Goal: Task Accomplishment & Management: Manage account settings

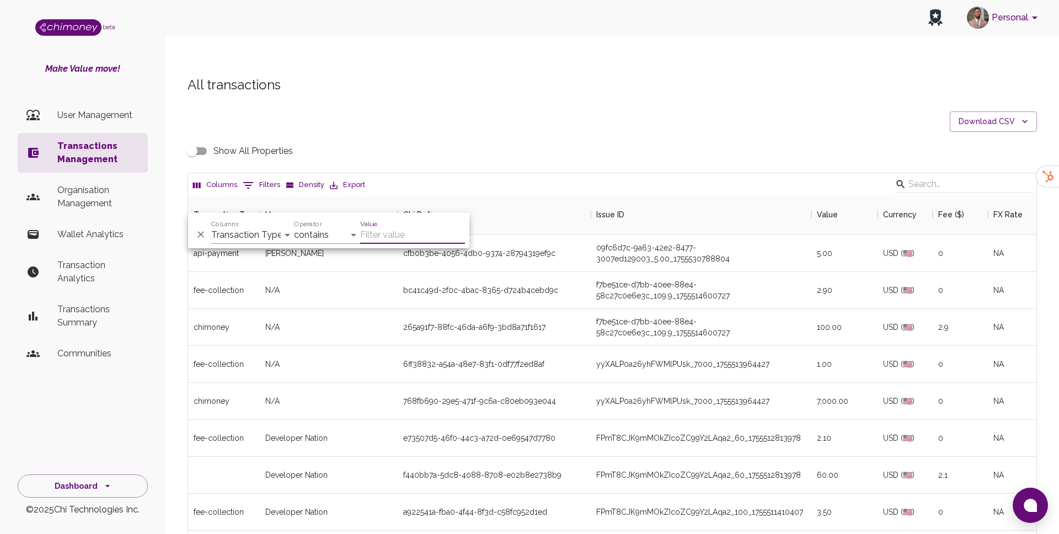
scroll to position [409, 848]
click at [253, 233] on select "Transaction Type Username Chi Ref Issue ID Value Amount Currency Fee ($) FX Rat…" at bounding box center [252, 235] width 83 height 18
select select "chiRef"
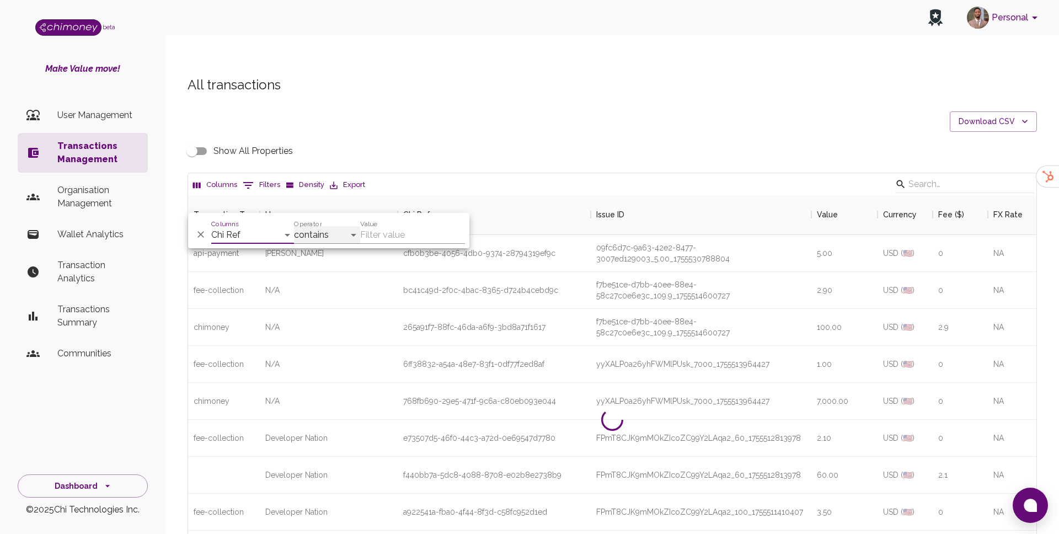
click at [321, 229] on select "contains equals starts with ends with is empty is not empty is any of" at bounding box center [327, 235] width 66 height 18
select select "equals"
click at [397, 226] on input "Value" at bounding box center [412, 235] width 105 height 18
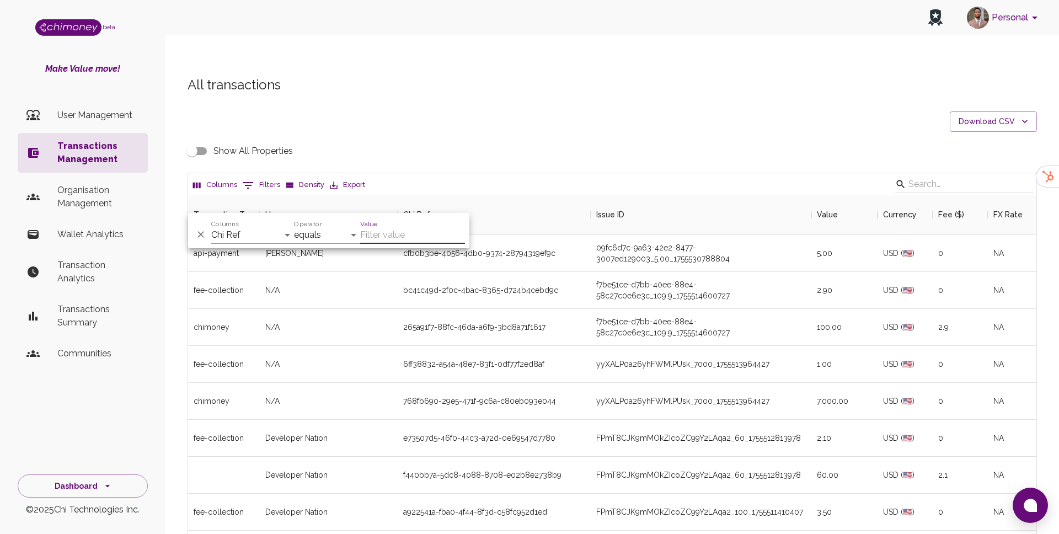
click at [396, 234] on input "Value" at bounding box center [412, 235] width 105 height 18
paste input "50260559-312c-4f70-8592-d00961dfb042"
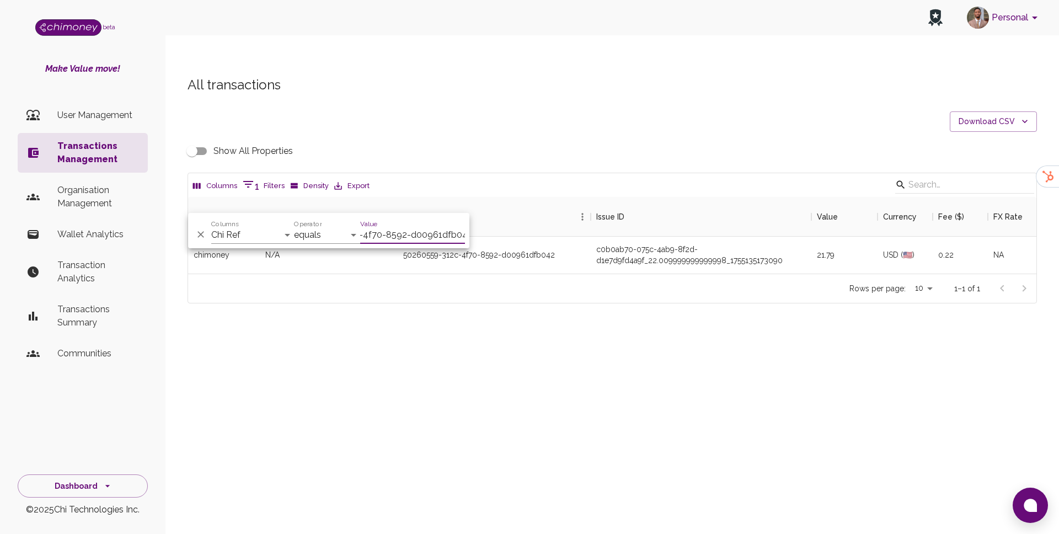
scroll to position [77, 848]
type input "50260559-312c-4f70-8592-d00961dfb042"
click at [667, 311] on div "All transactions Download CSV Show All Properties Columns 1 Filters Density Exp…" at bounding box center [611, 209] width 893 height 318
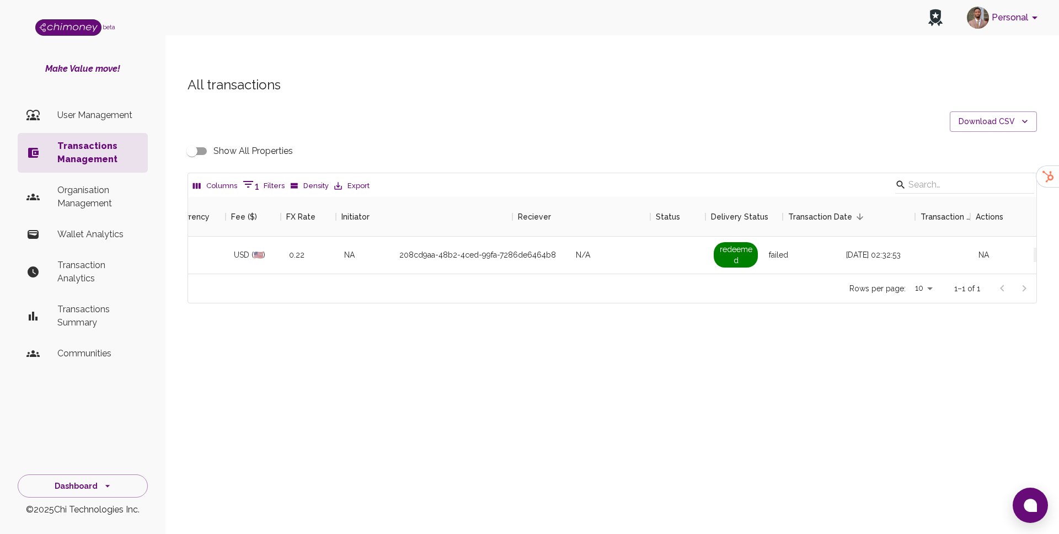
scroll to position [0, 723]
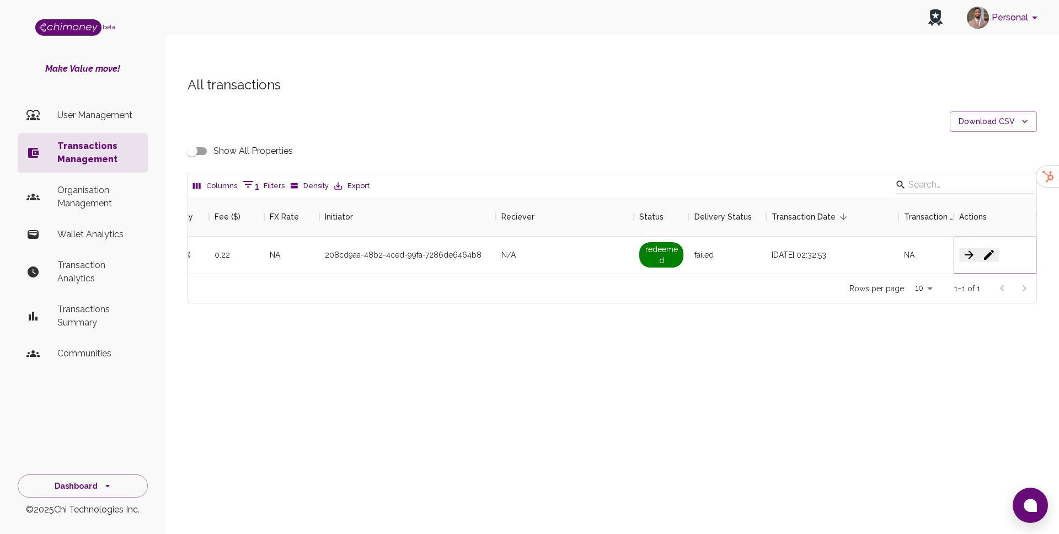
click at [995, 248] on icon "button" at bounding box center [988, 254] width 13 height 13
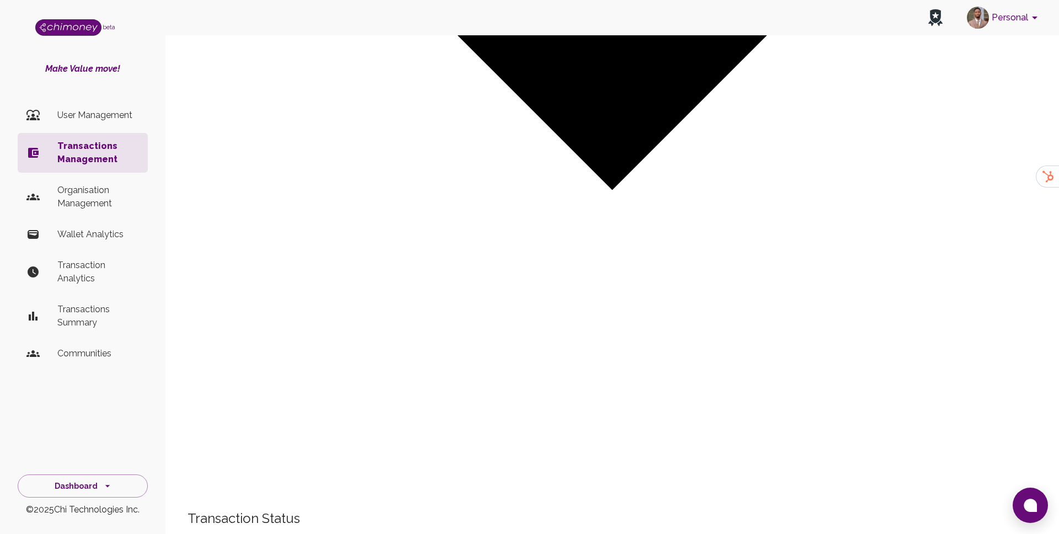
scroll to position [492, 0]
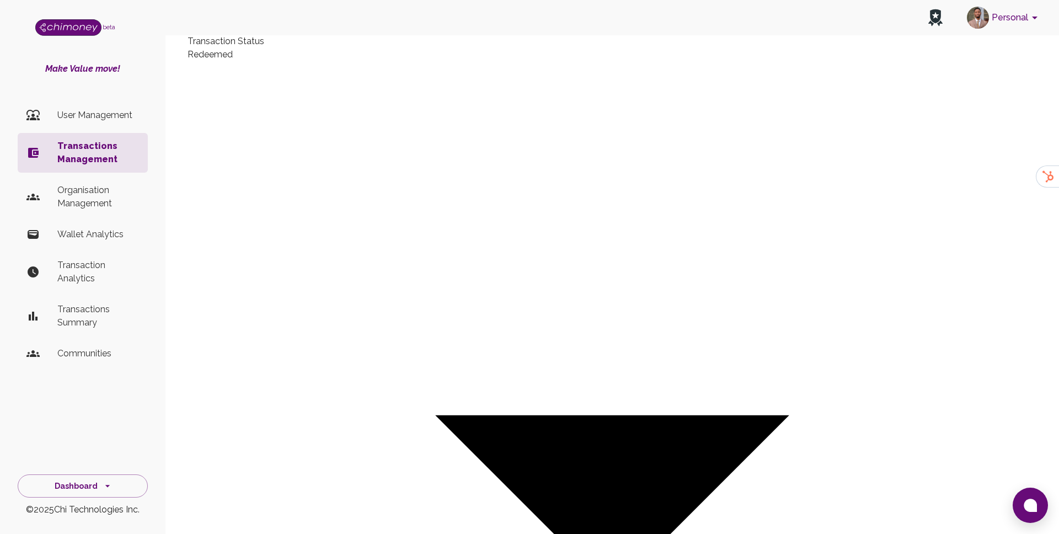
scroll to position [0, 0]
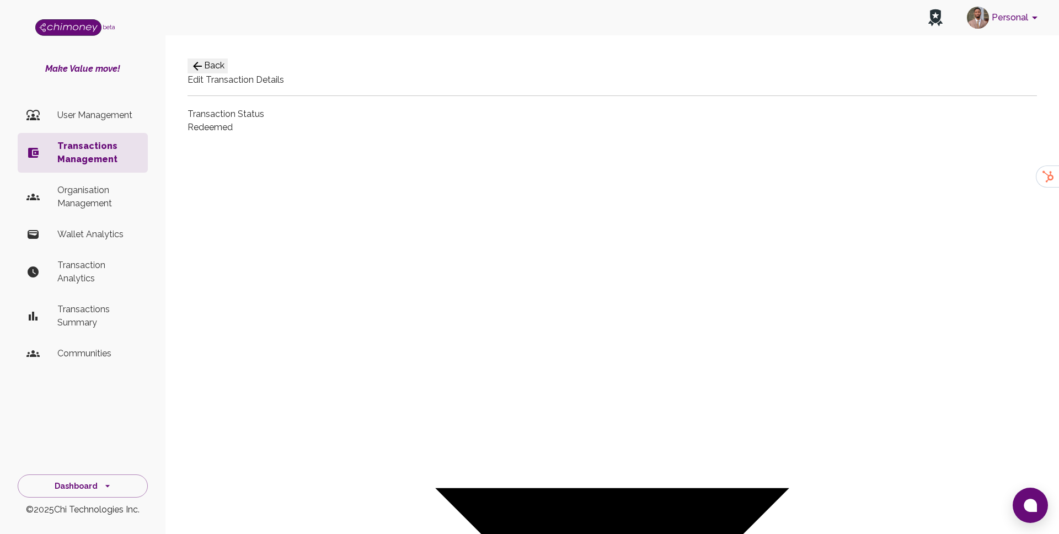
click at [472, 206] on div at bounding box center [529, 267] width 1059 height 534
type input "paid"
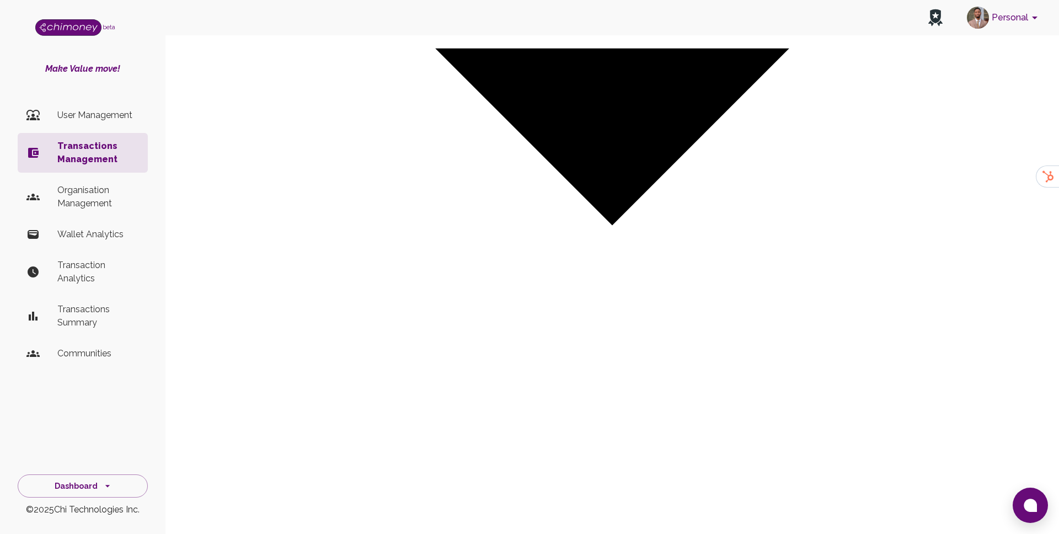
scroll to position [492, 0]
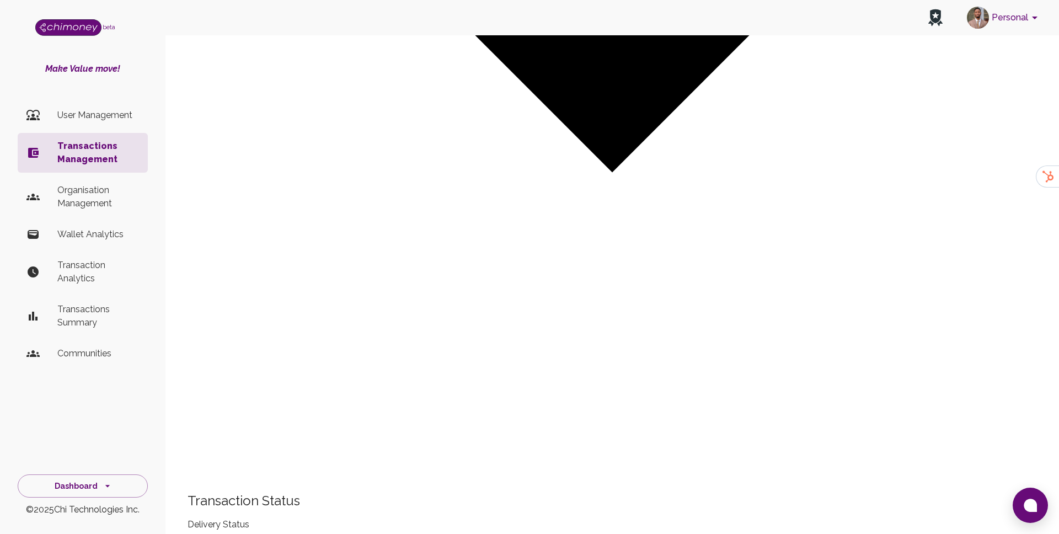
type textarea "Reactiavating redeem link"
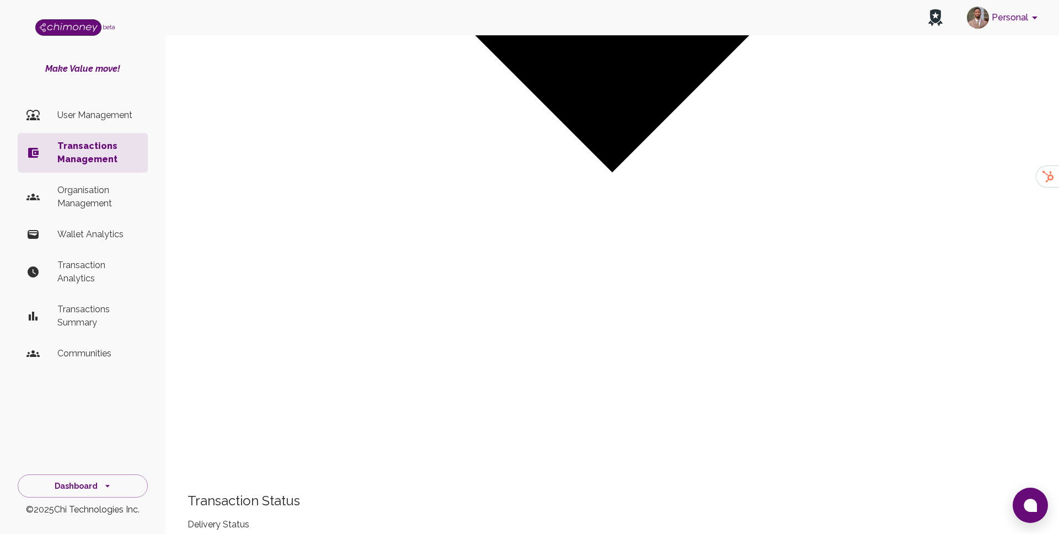
paste input "6440"
type input "6440"
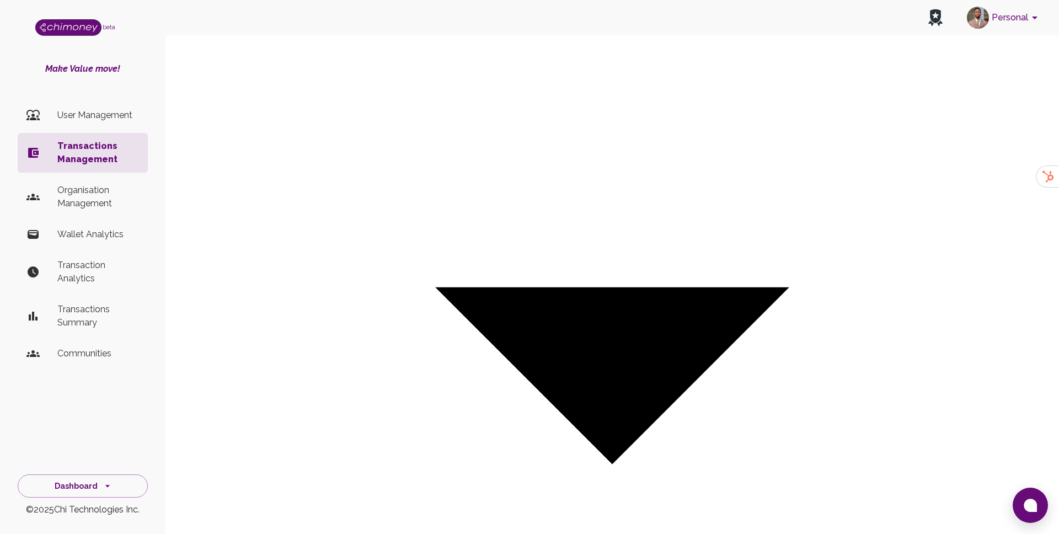
scroll to position [191, 0]
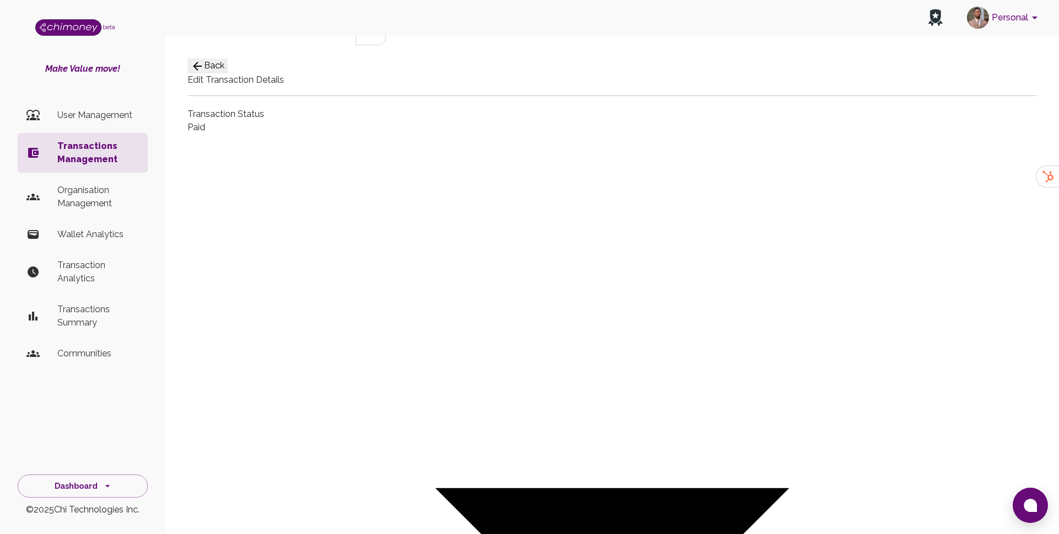
drag, startPoint x: 346, startPoint y: 353, endPoint x: 249, endPoint y: 363, distance: 98.1
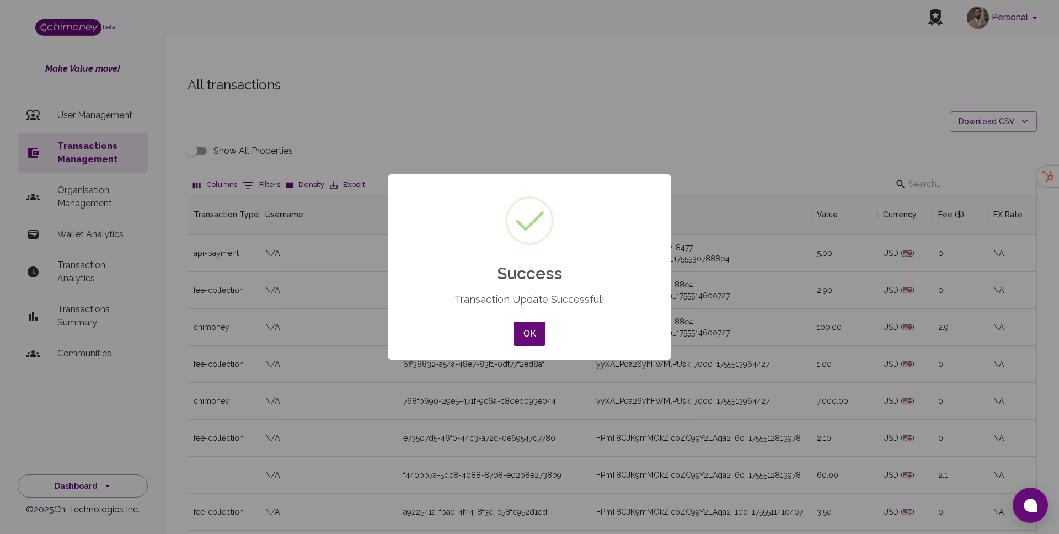
scroll to position [409, 848]
click at [512, 324] on div "OK No Cancel" at bounding box center [529, 334] width 37 height 30
click at [525, 327] on button "OK" at bounding box center [529, 333] width 32 height 24
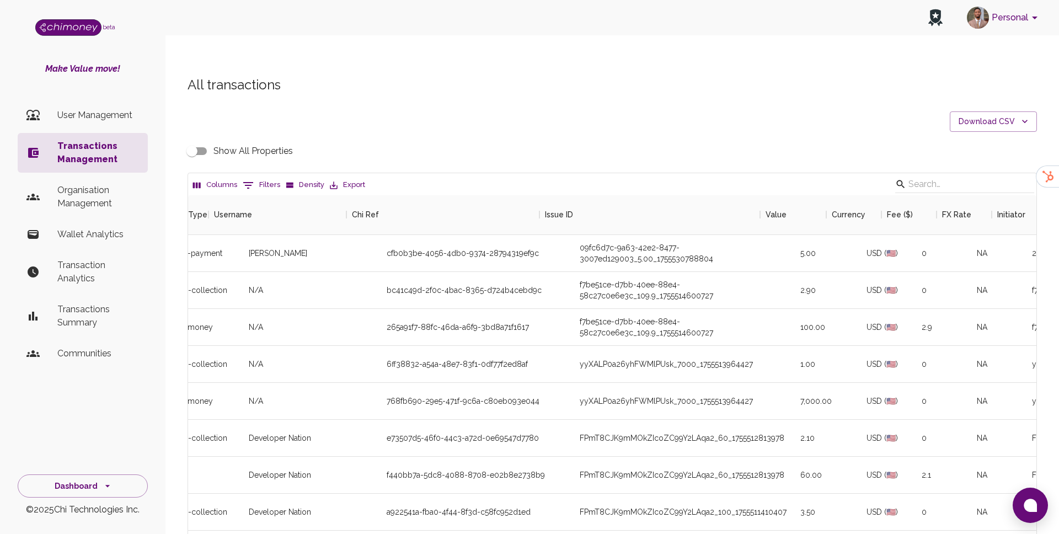
scroll to position [0, 0]
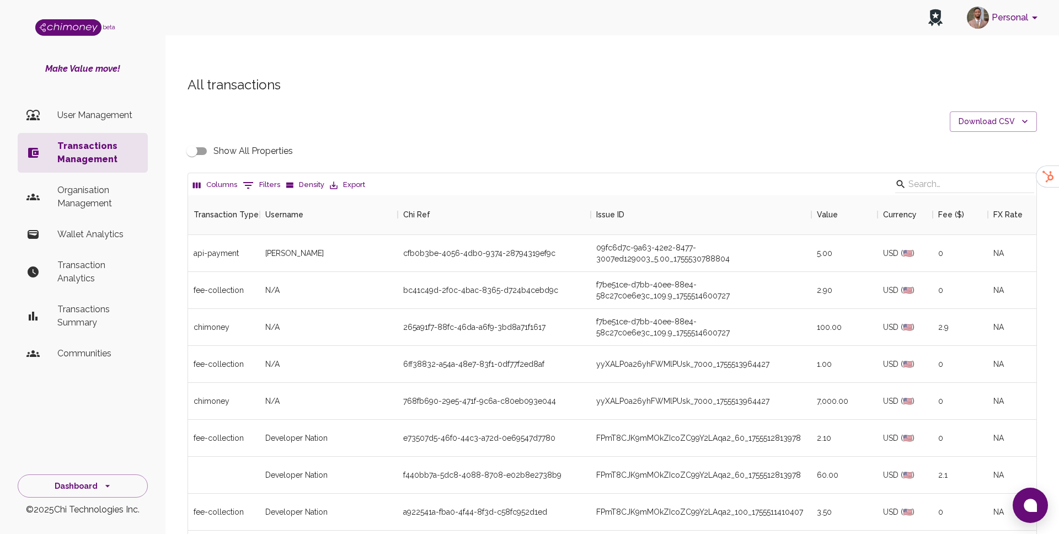
click at [89, 148] on p "Transactions Management" at bounding box center [98, 152] width 82 height 26
